Goal: Task Accomplishment & Management: Manage account settings

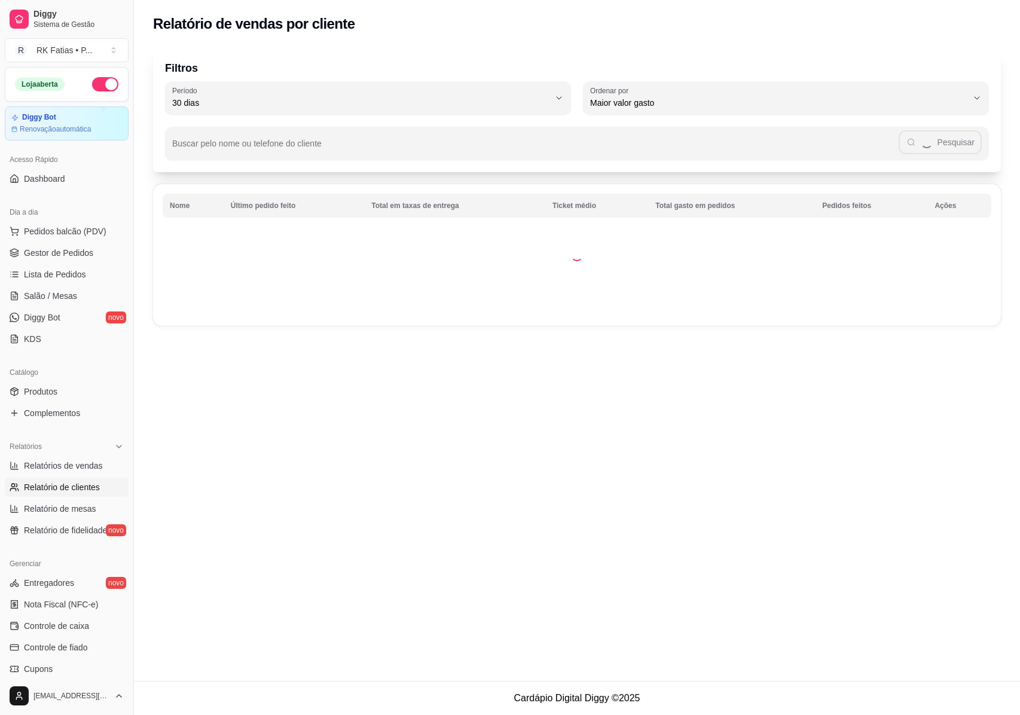
select select "30"
select select "HIGHEST_TOTAL_SPENT_WITH_ORDERS"
click at [74, 470] on span "Relatórios de vendas" at bounding box center [63, 466] width 79 height 12
select select "ALL"
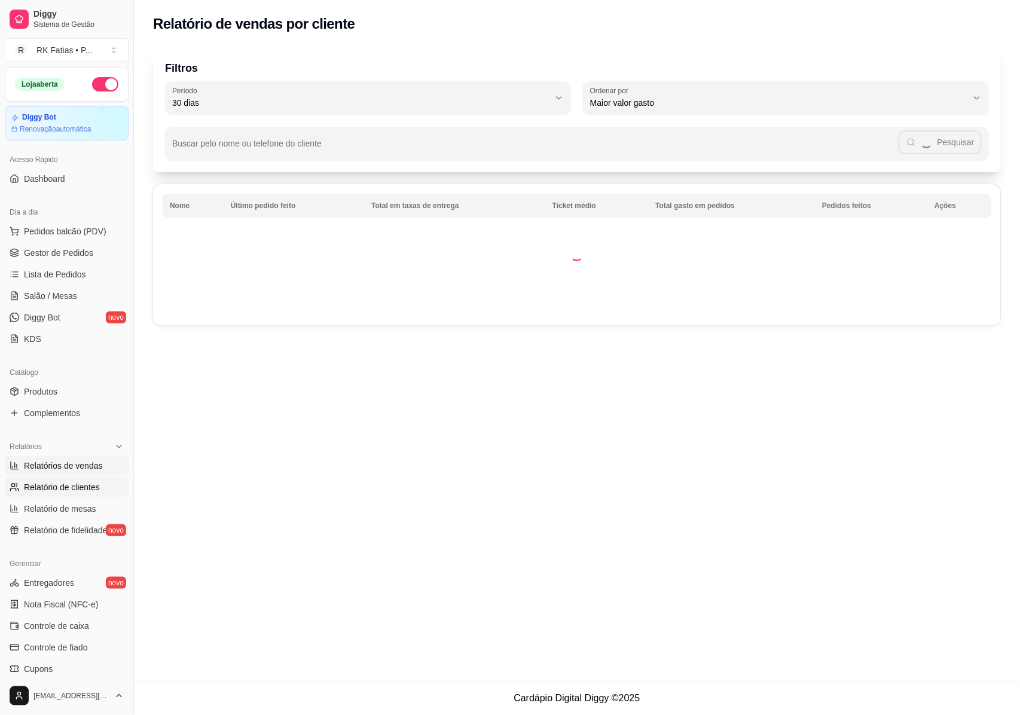
select select "0"
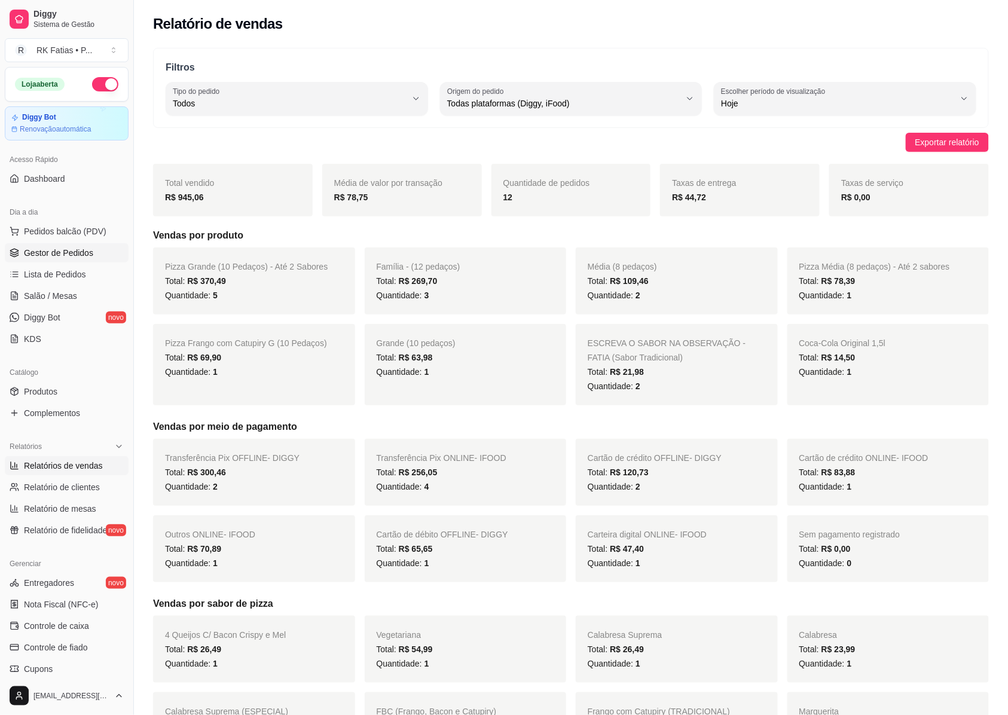
click at [20, 256] on link "Gestor de Pedidos" at bounding box center [67, 252] width 124 height 19
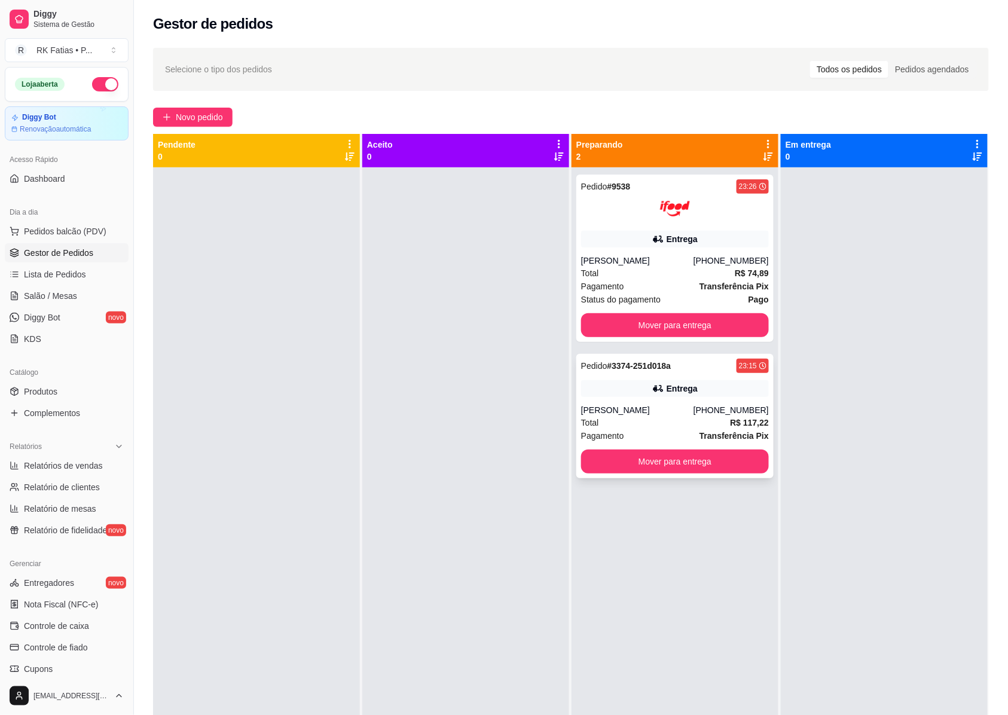
click at [674, 385] on div "Entrega" at bounding box center [682, 389] width 31 height 12
click at [685, 226] on div "Pedido # 9538 23:26 Entrega Deily Vitor [PHONE_NUMBER] Total R$ 74,89 Pagamento…" at bounding box center [674, 258] width 197 height 167
click at [42, 469] on span "Relatórios de vendas" at bounding box center [63, 466] width 79 height 12
select select "ALL"
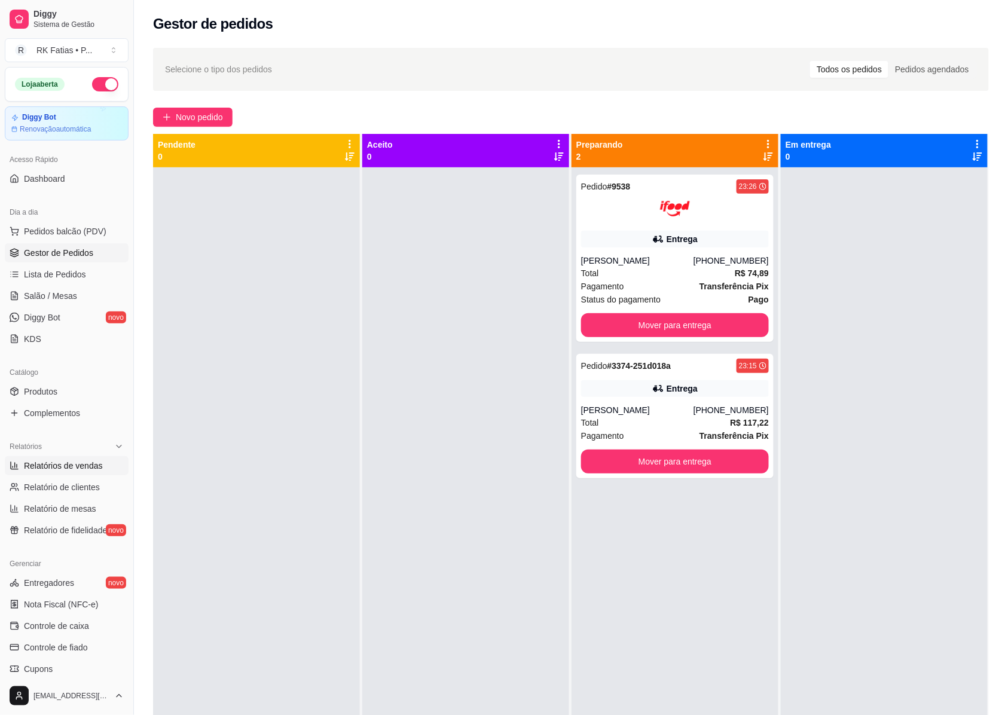
select select "0"
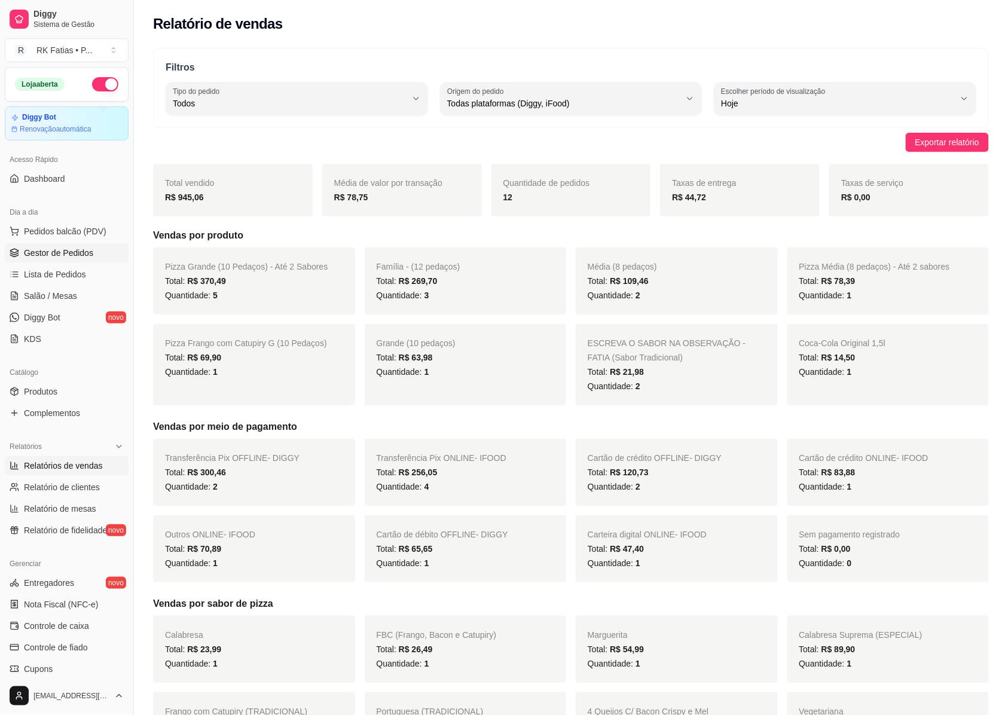
click at [29, 254] on span "Gestor de Pedidos" at bounding box center [58, 253] width 69 height 12
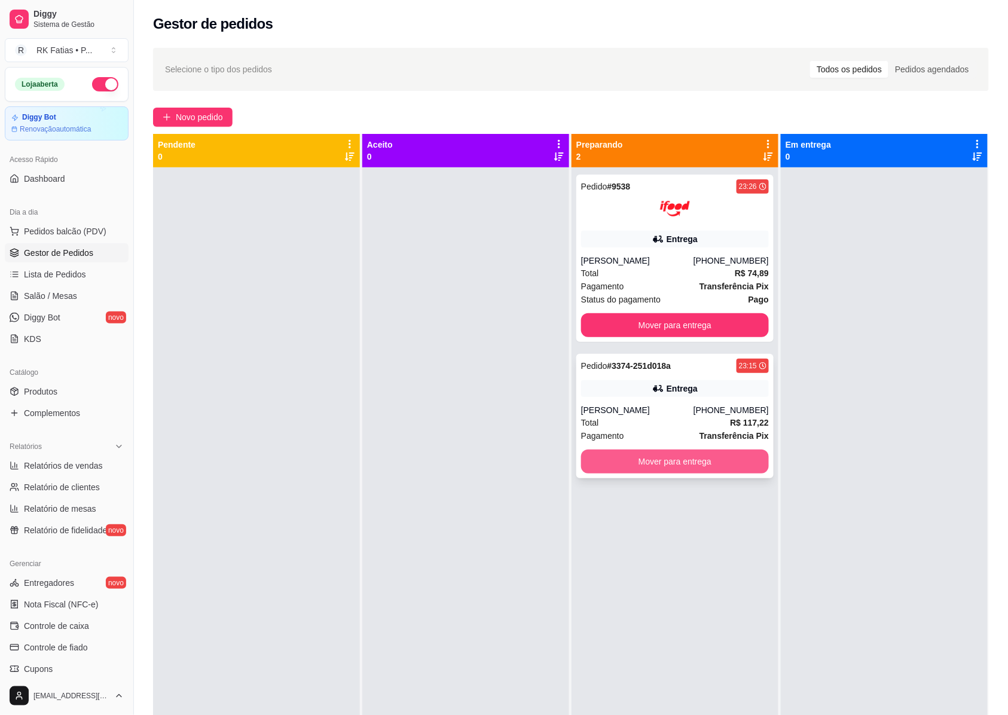
click at [713, 460] on button "Mover para entrega" at bounding box center [675, 462] width 188 height 24
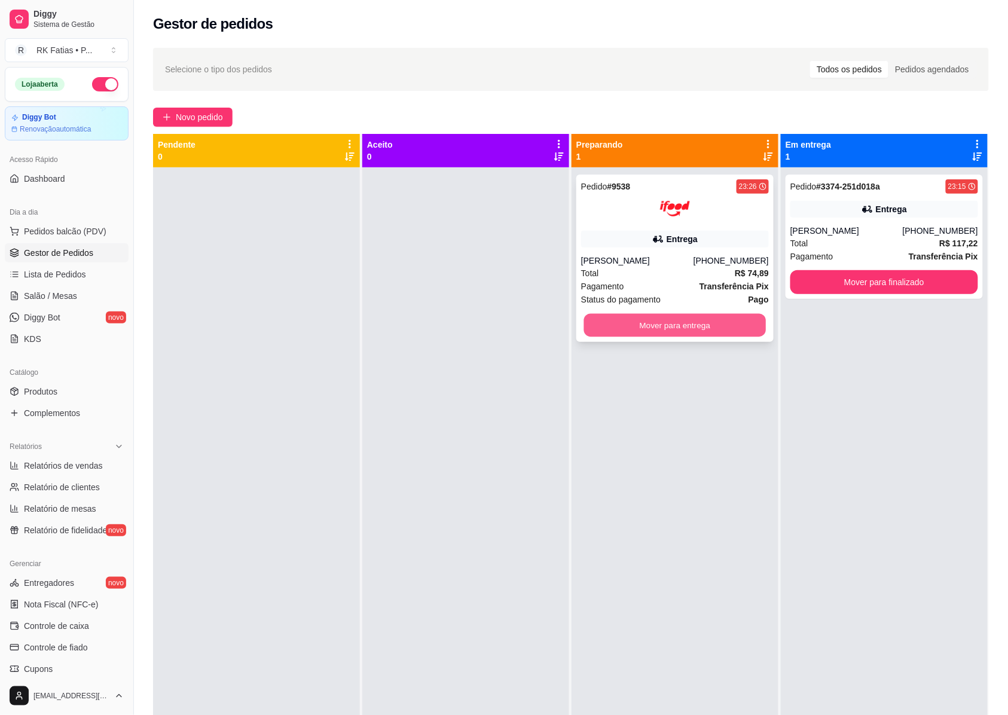
click at [717, 332] on button "Mover para entrega" at bounding box center [675, 325] width 182 height 23
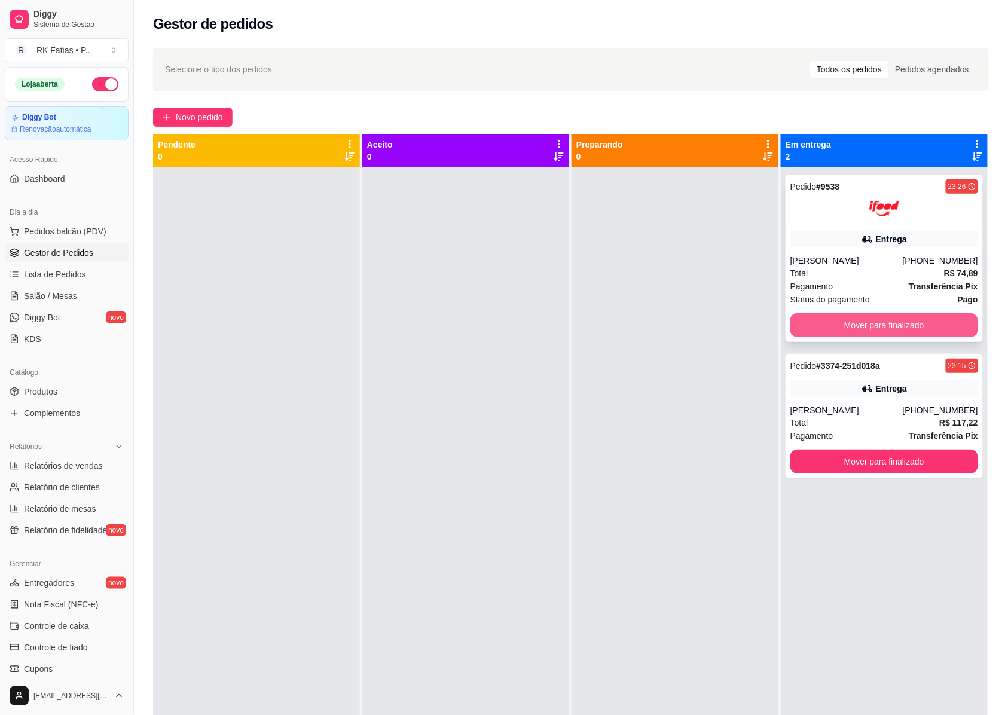
click at [940, 323] on button "Mover para finalizado" at bounding box center [884, 325] width 188 height 24
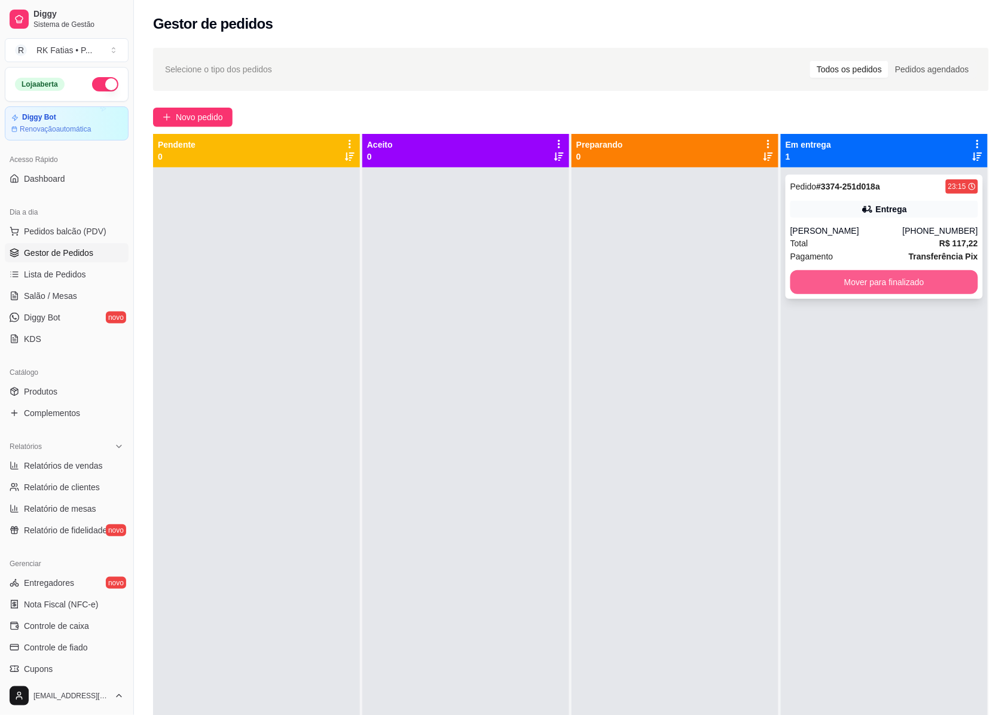
click at [932, 293] on button "Mover para finalizado" at bounding box center [884, 282] width 188 height 24
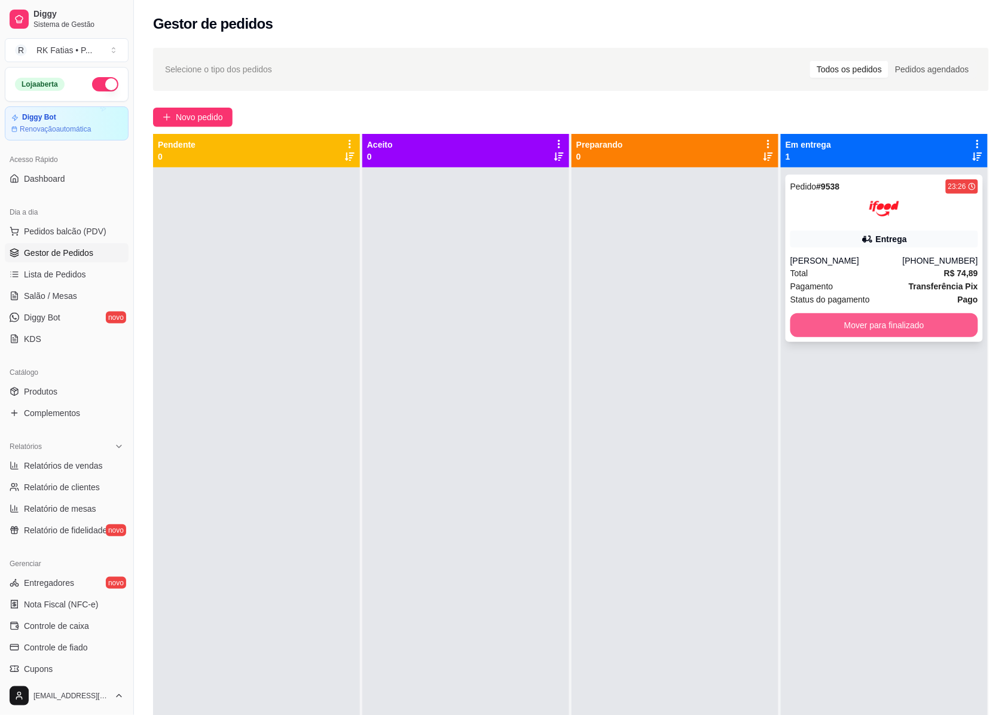
click at [857, 326] on button "Mover para finalizado" at bounding box center [884, 325] width 188 height 24
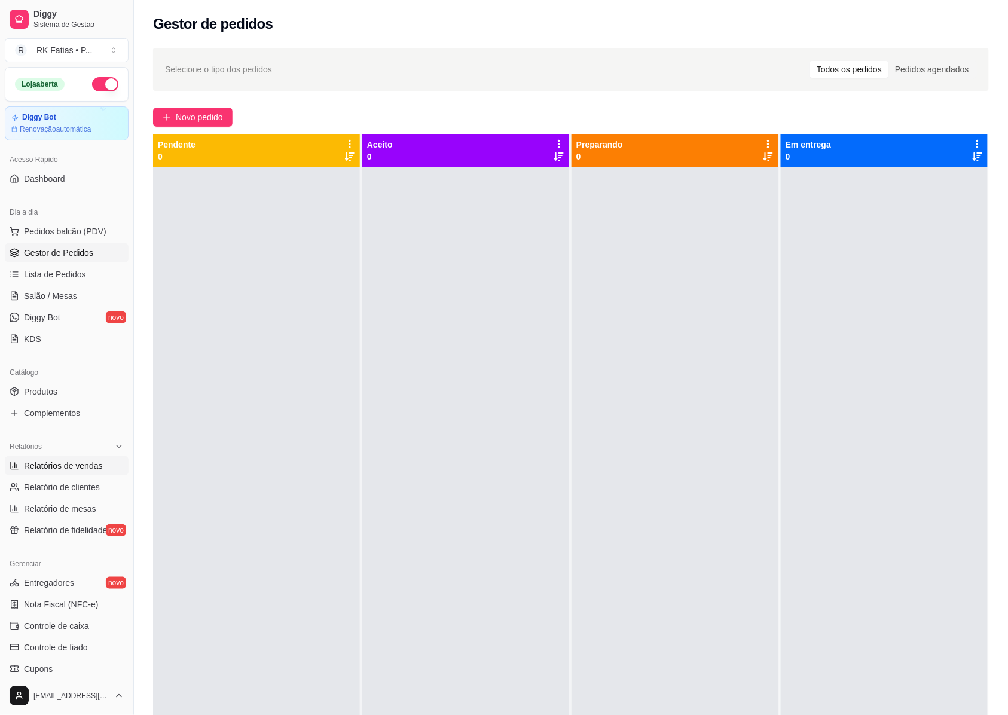
click at [70, 469] on span "Relatórios de vendas" at bounding box center [63, 466] width 79 height 12
select select "ALL"
select select "0"
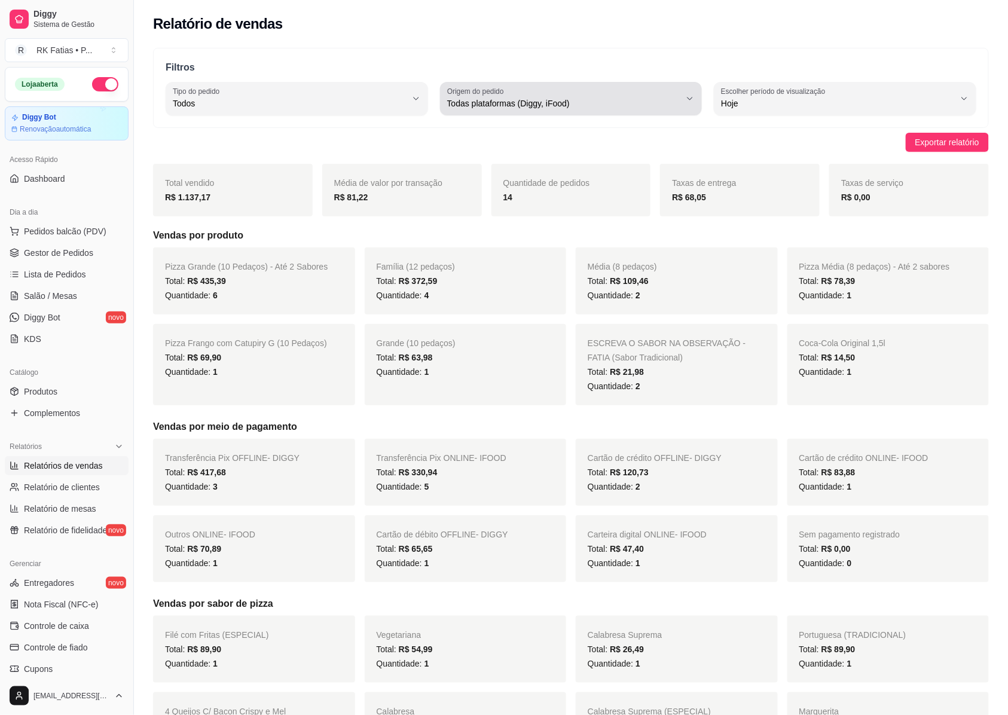
click at [560, 103] on span "Todas plataformas (Diggy, iFood)" at bounding box center [564, 103] width 234 height 12
click at [534, 170] on span "iFood" at bounding box center [565, 171] width 222 height 11
type input "IFOOD"
select select "IFOOD"
